Goal: Task Accomplishment & Management: Use online tool/utility

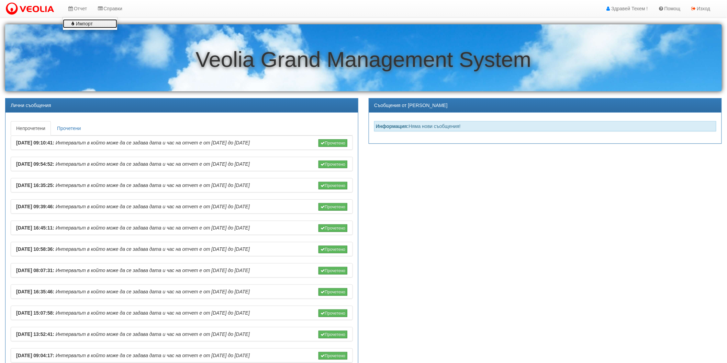
click at [79, 24] on link "Импорт" at bounding box center [90, 23] width 54 height 9
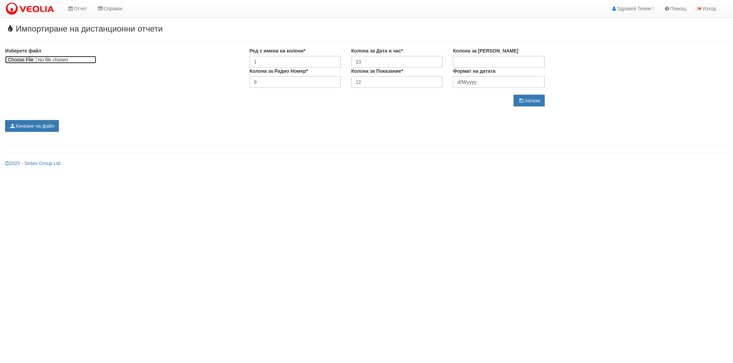
click at [17, 58] on input "file" at bounding box center [50, 60] width 91 height 8
type input "C:\fakepath\Варна 08,2025 (1) (1).xlsx"
click at [53, 126] on button "Качване на файл" at bounding box center [32, 126] width 54 height 12
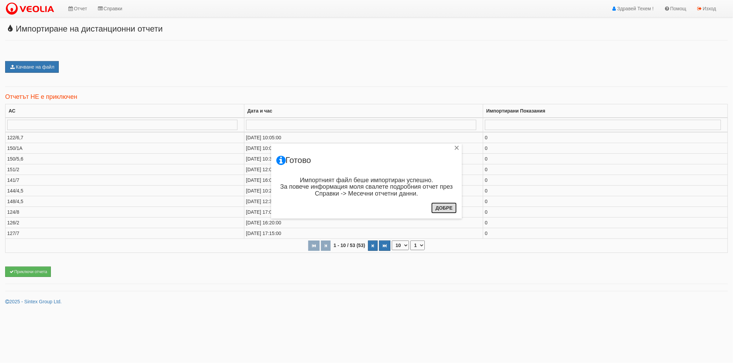
click at [442, 207] on button "Добре" at bounding box center [443, 208] width 25 height 11
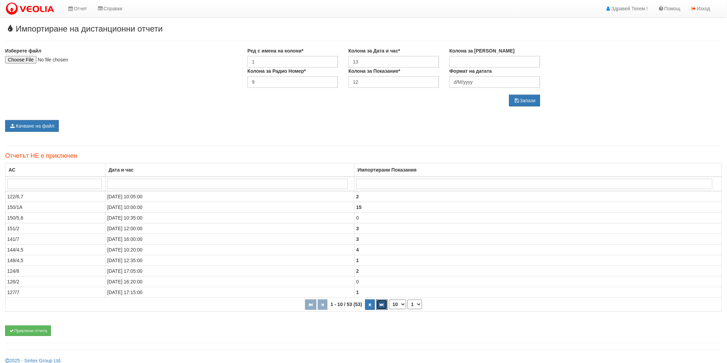
click at [380, 305] on icon "button" at bounding box center [382, 305] width 4 height 4
select select "6"
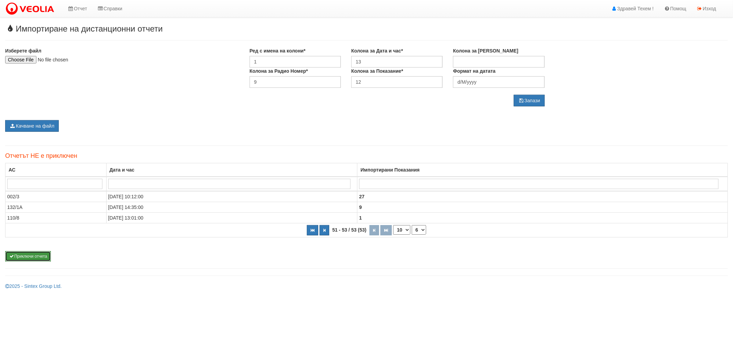
click at [37, 254] on button "Приключи отчета" at bounding box center [28, 256] width 46 height 10
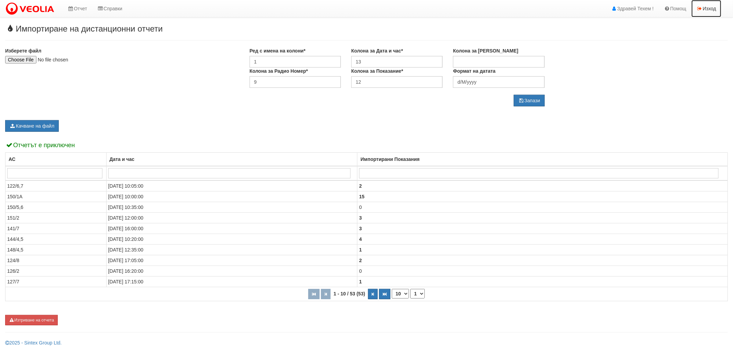
click at [705, 7] on link "Изход" at bounding box center [706, 8] width 30 height 17
